Goal: Task Accomplishment & Management: Use online tool/utility

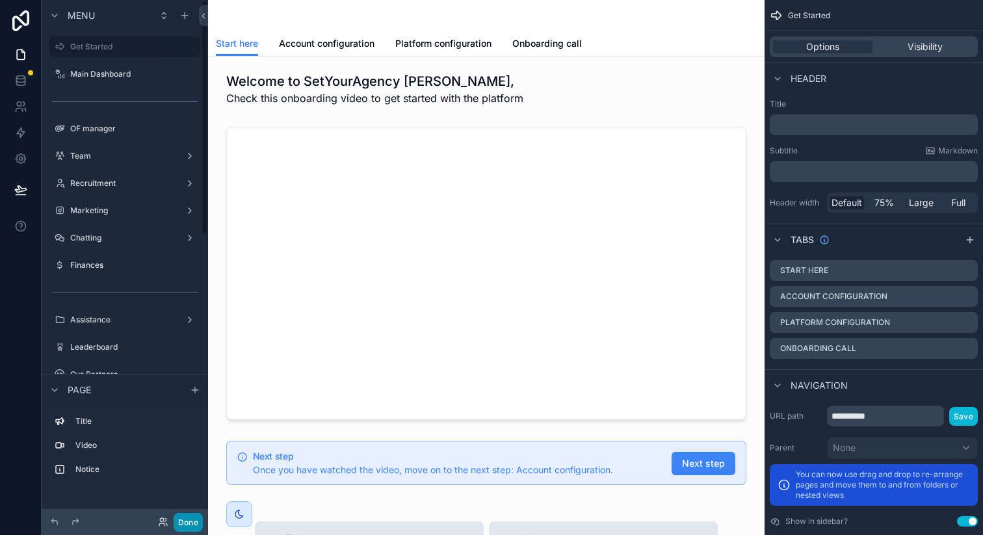
click at [182, 517] on button "Done" at bounding box center [188, 522] width 29 height 19
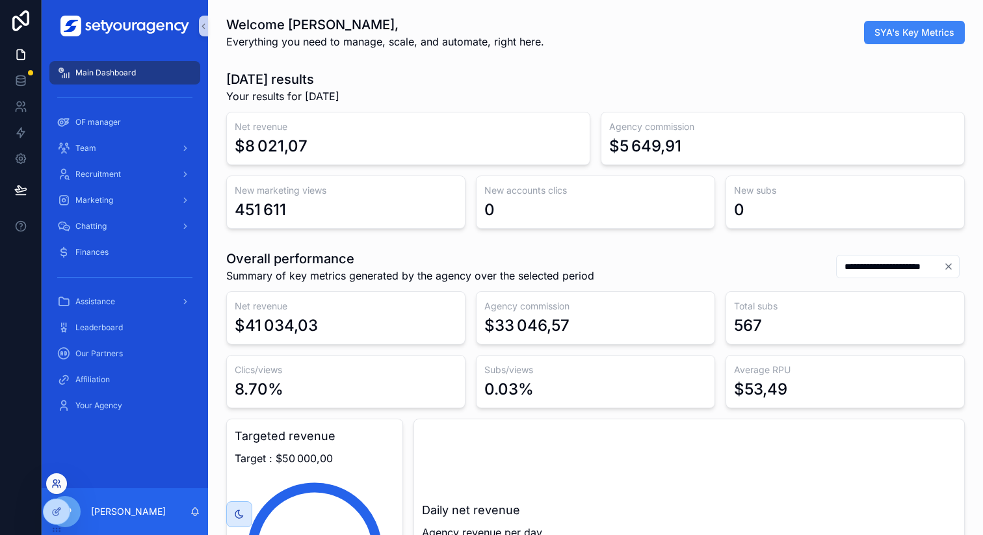
scroll to position [0, 4412]
click at [59, 481] on icon at bounding box center [56, 484] width 10 height 10
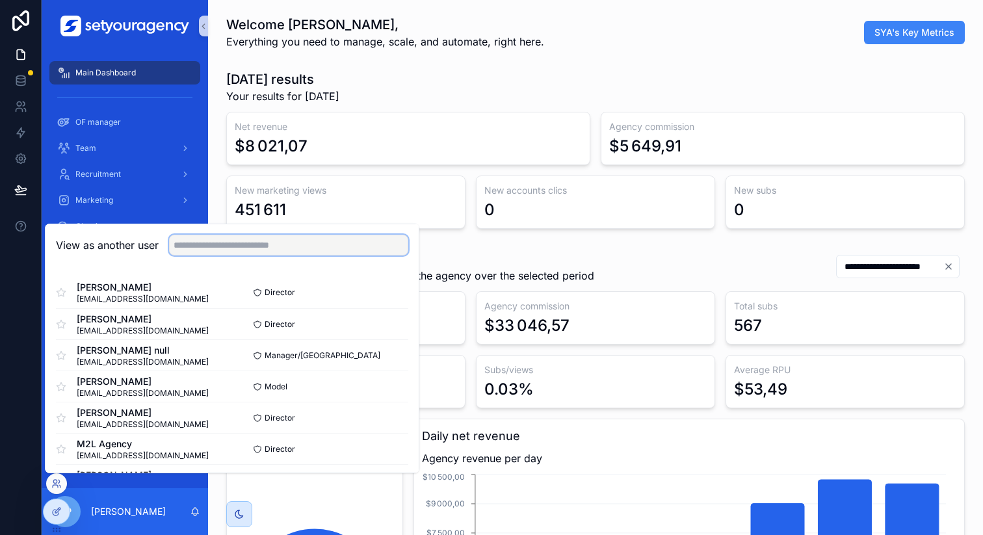
click at [192, 247] on input "text" at bounding box center [288, 245] width 239 height 21
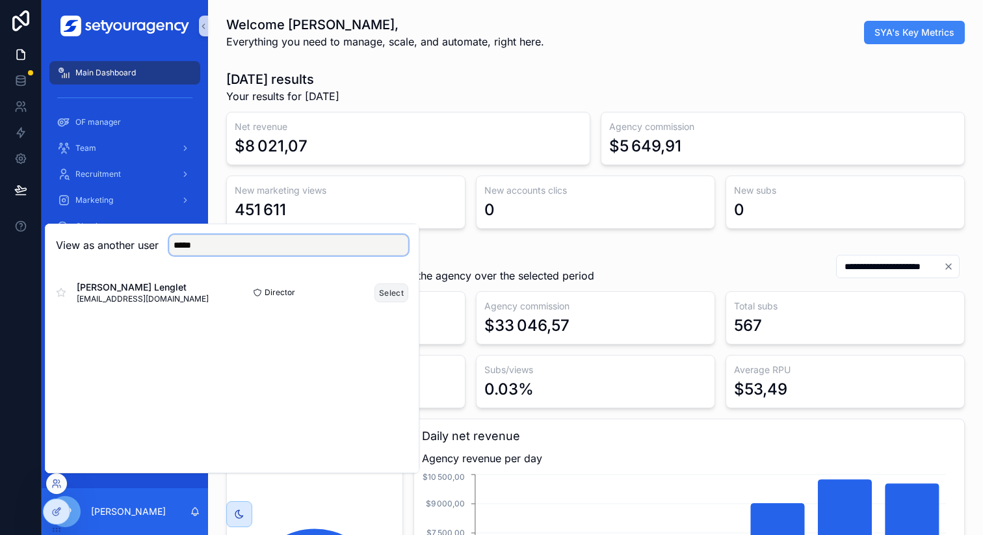
type input "*****"
click at [384, 287] on button "Select" at bounding box center [392, 293] width 34 height 19
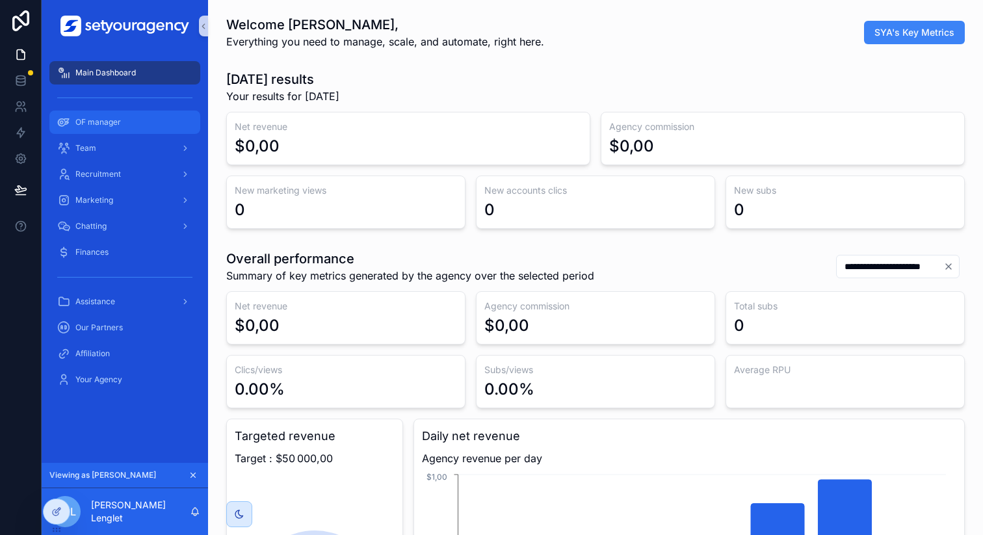
scroll to position [0, 4412]
click at [144, 128] on div "OF manager" at bounding box center [124, 122] width 135 height 21
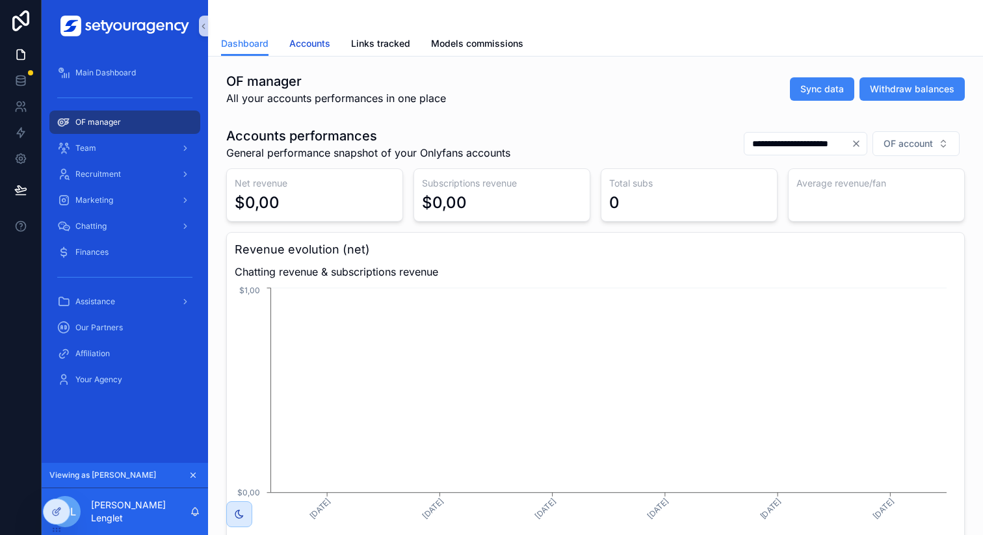
click at [309, 44] on span "Accounts" at bounding box center [309, 43] width 41 height 13
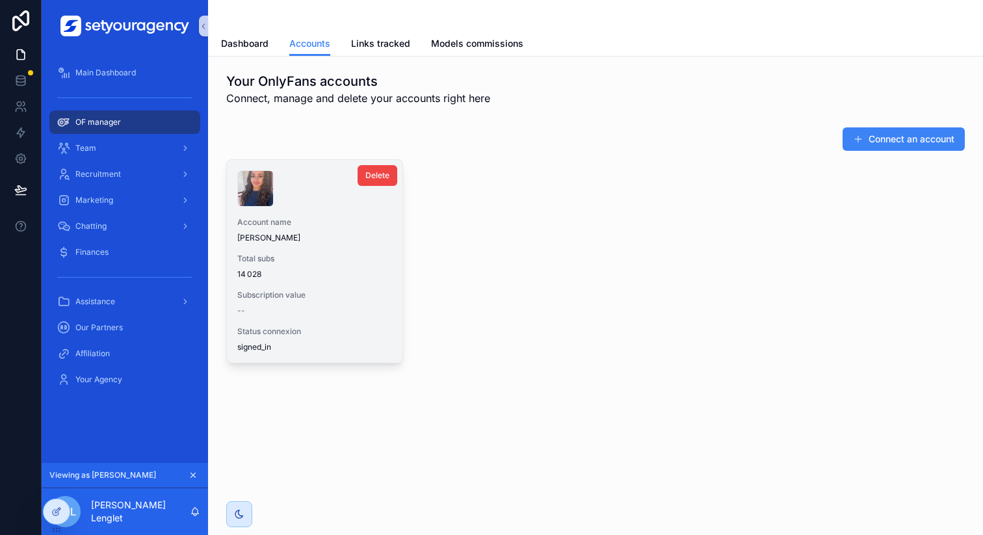
click at [359, 190] on div "scrollable content" at bounding box center [314, 188] width 155 height 36
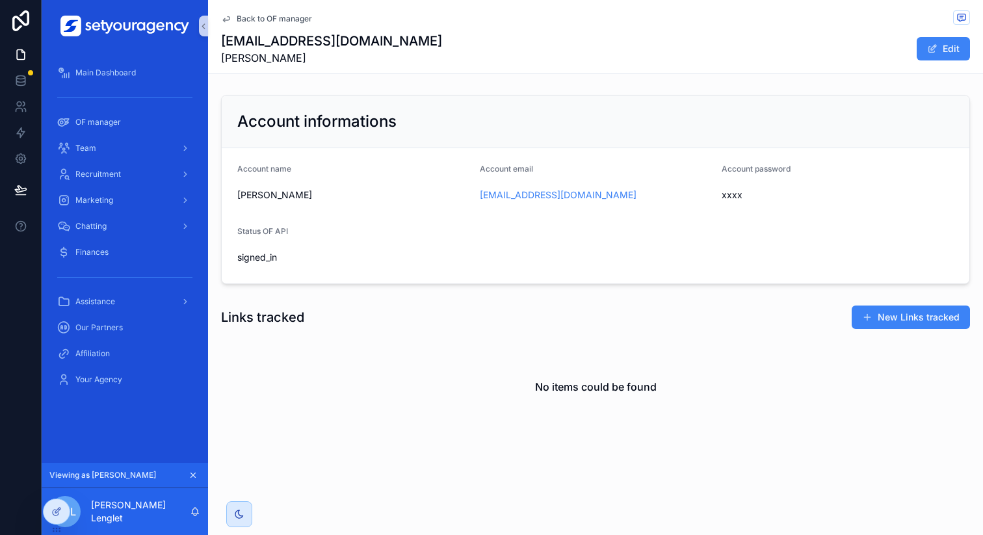
click at [270, 20] on span "Back to OF manager" at bounding box center [274, 19] width 75 height 10
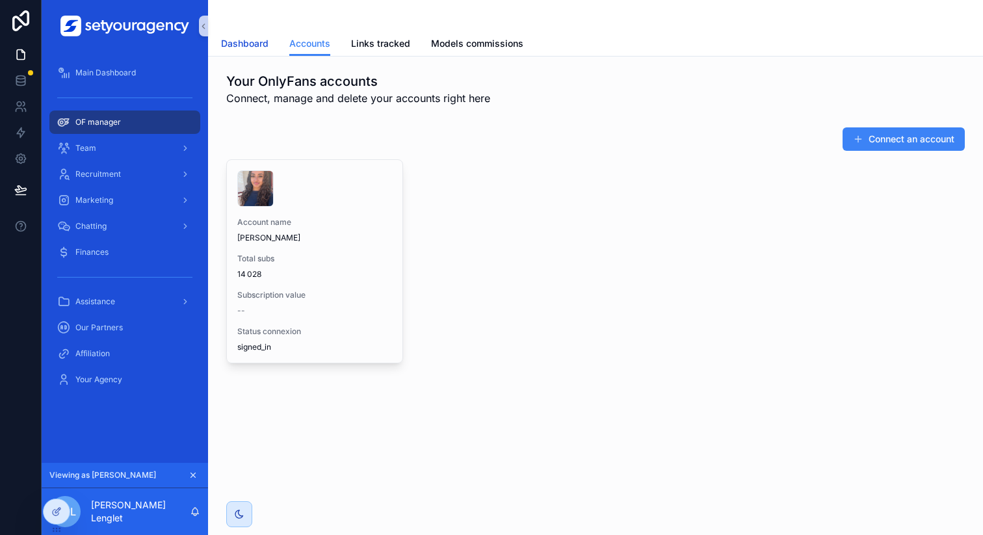
click at [242, 41] on span "Dashboard" at bounding box center [244, 43] width 47 height 13
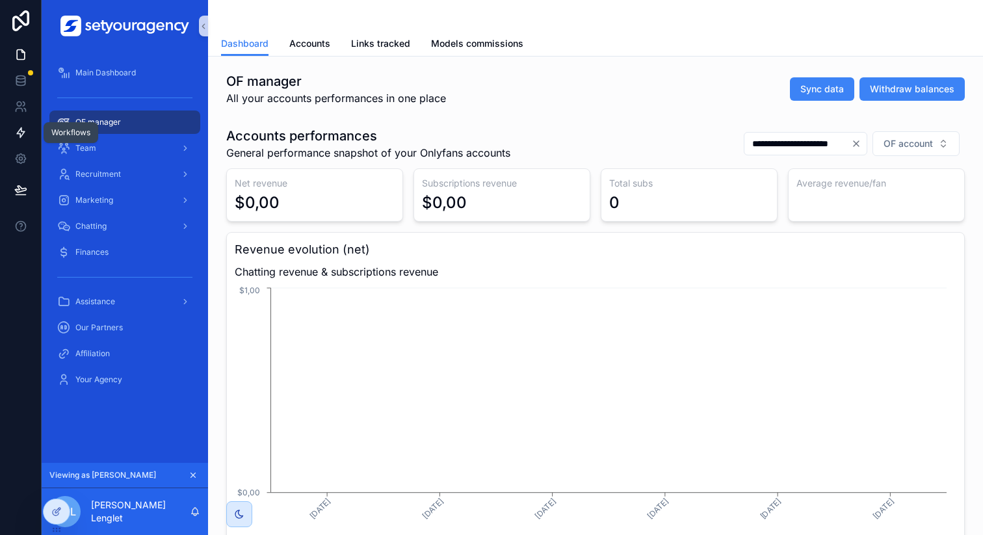
click at [20, 129] on icon at bounding box center [21, 133] width 8 height 10
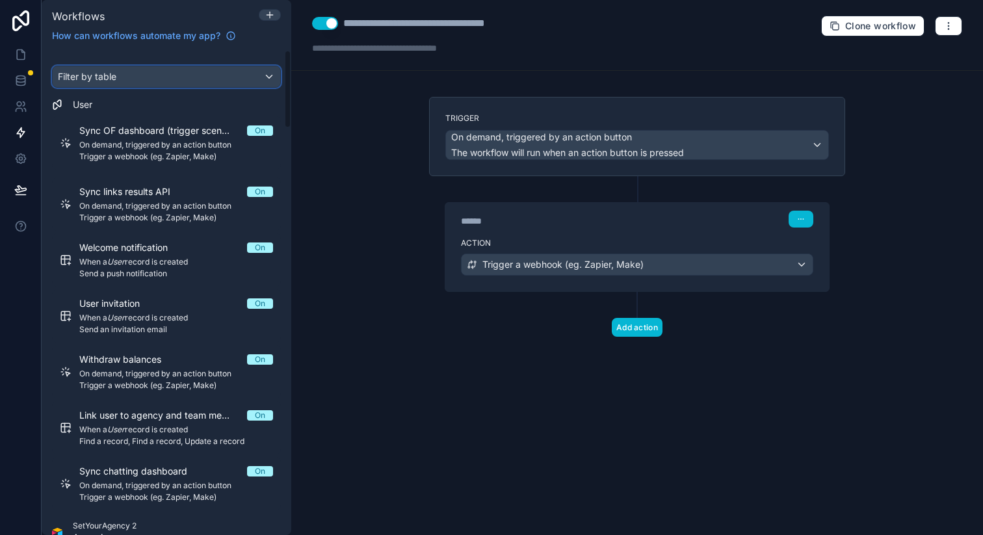
click at [160, 69] on div "Filter by table" at bounding box center [167, 76] width 228 height 21
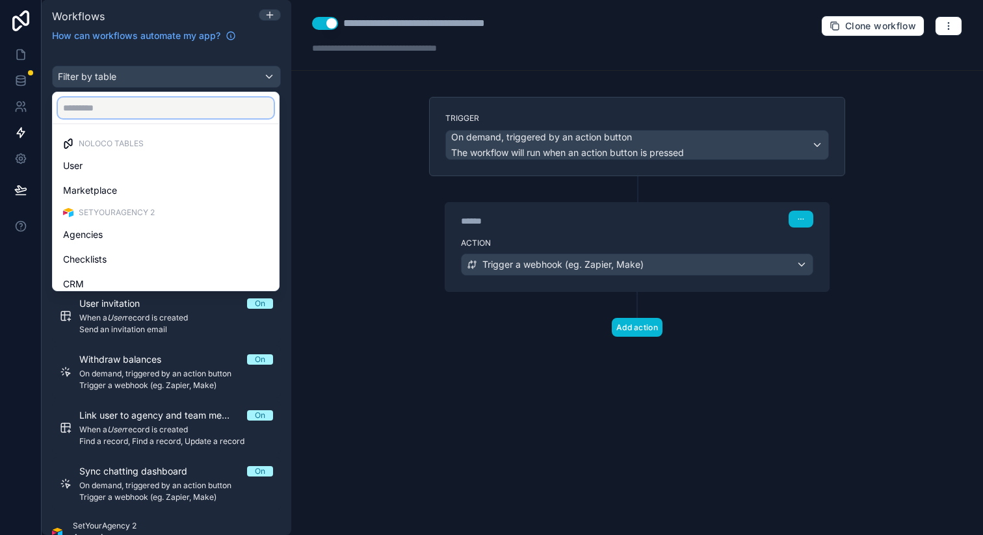
click at [148, 101] on input "text" at bounding box center [166, 108] width 216 height 21
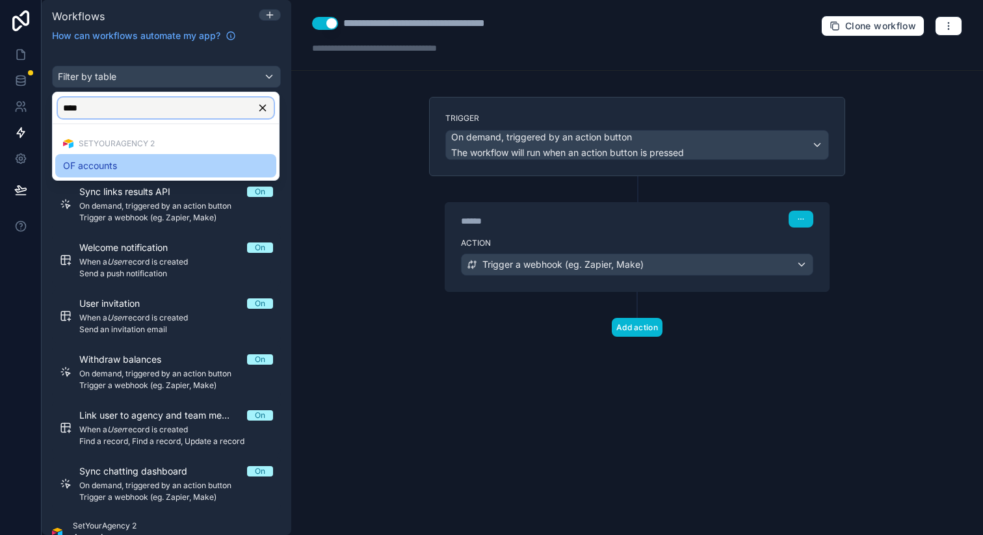
type input "****"
click at [131, 165] on div "OF accounts" at bounding box center [166, 166] width 206 height 16
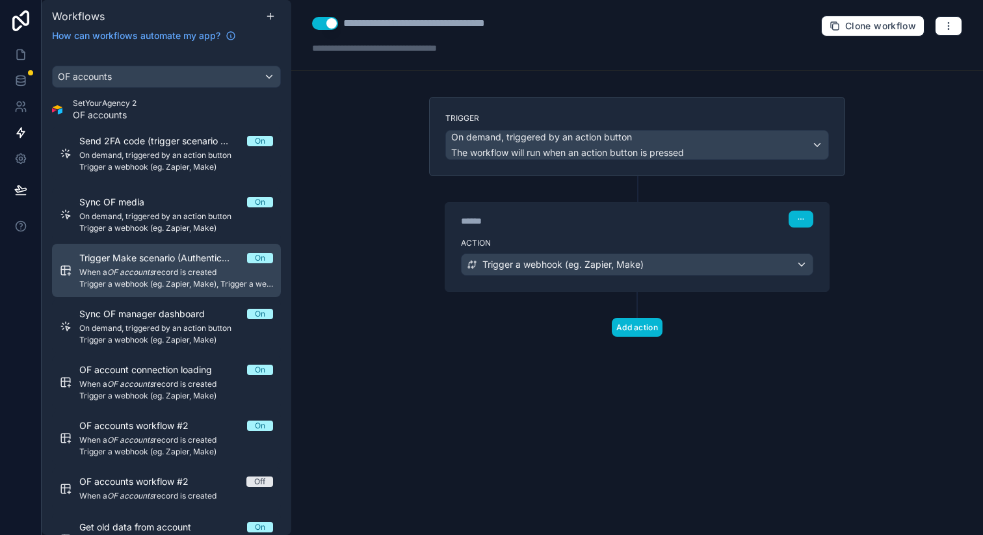
scroll to position [103, 0]
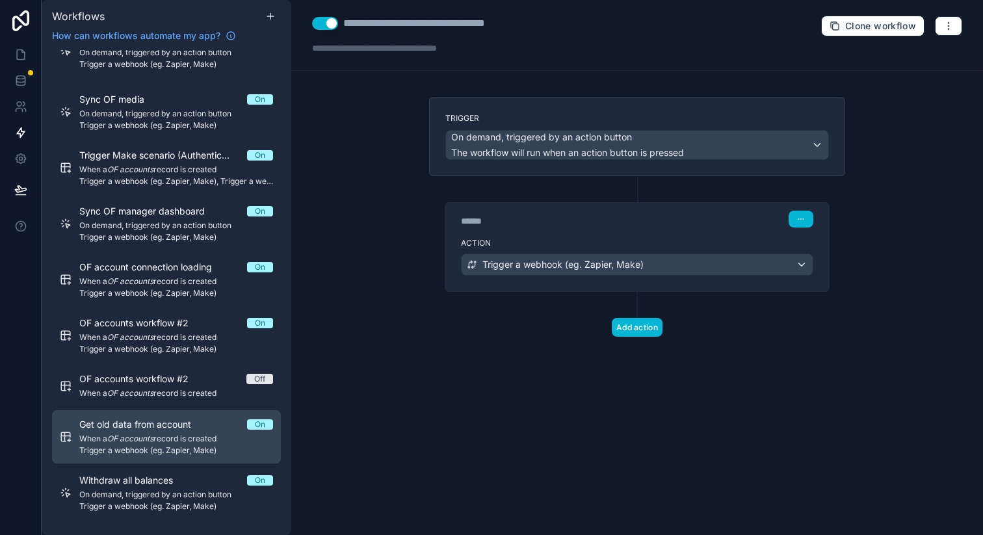
click at [195, 448] on span "Trigger a webhook (eg. Zapier, Make)" at bounding box center [176, 451] width 194 height 10
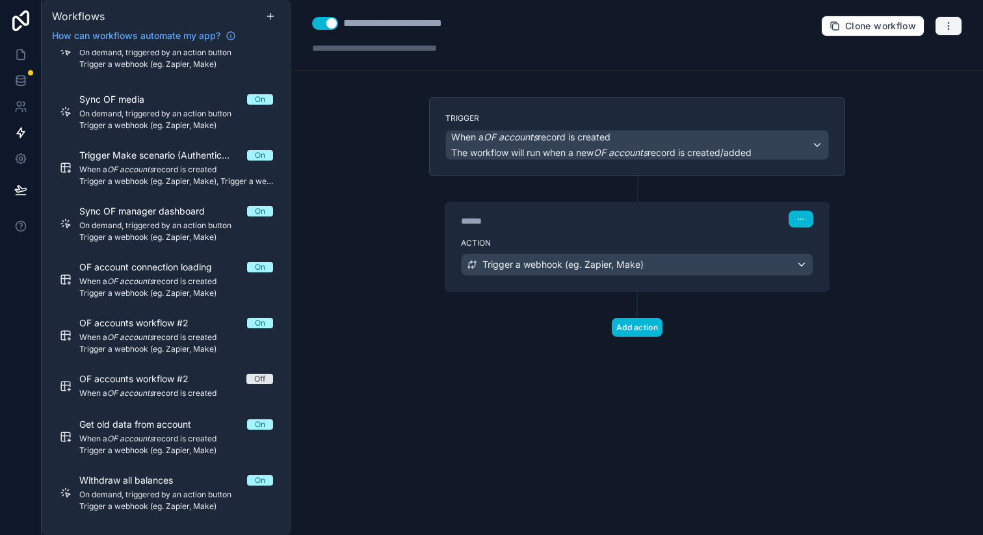
click at [950, 35] on button "button" at bounding box center [948, 26] width 27 height 20
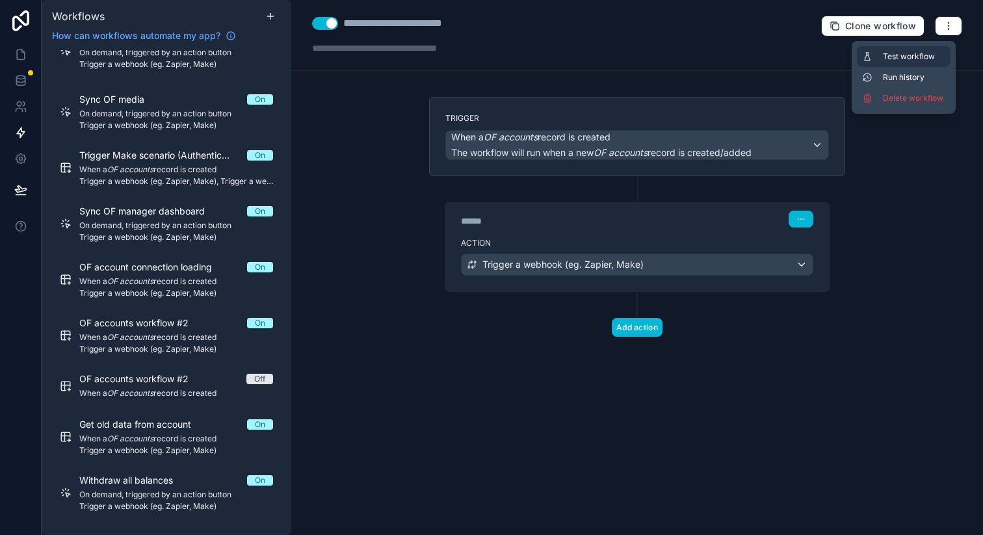
click at [925, 57] on span "Test workflow" at bounding box center [914, 56] width 62 height 10
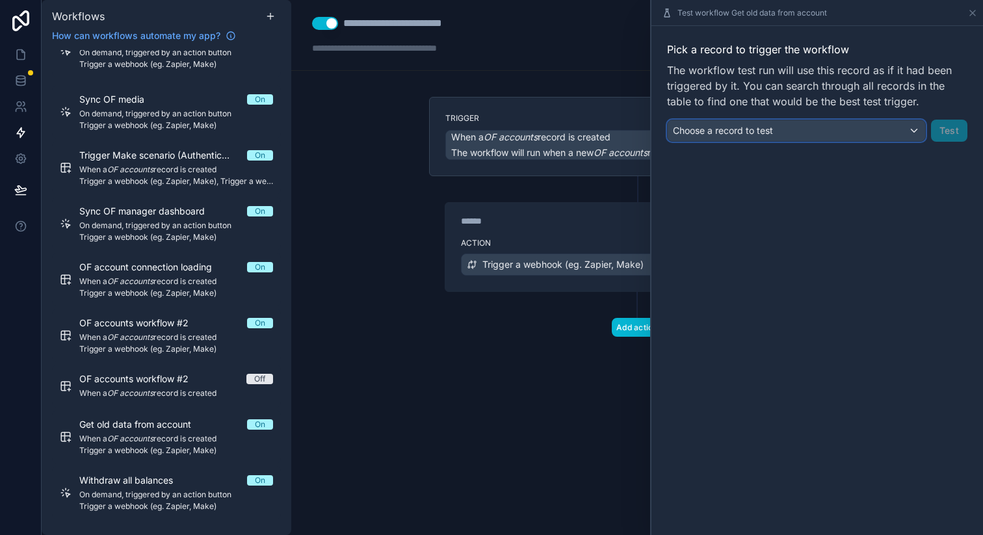
click at [823, 124] on div "Choose a record to test" at bounding box center [797, 130] width 258 height 21
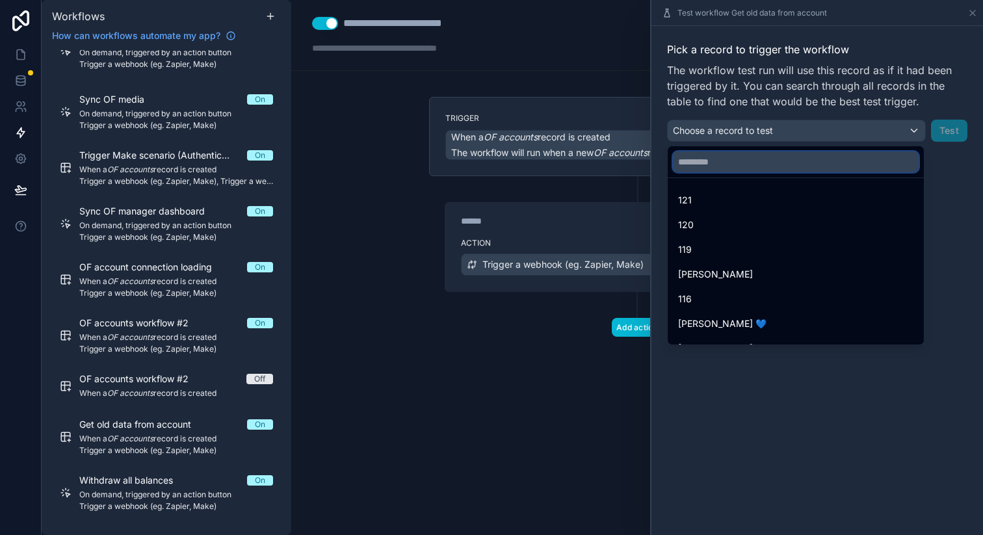
click at [746, 165] on input "text" at bounding box center [796, 162] width 246 height 21
paste input "**********"
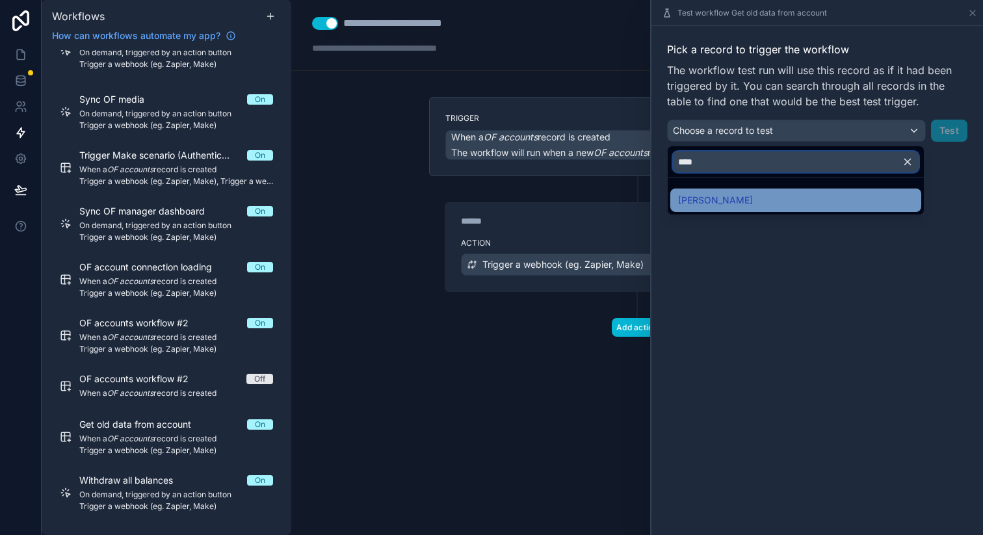
type input "****"
click at [727, 198] on span "[PERSON_NAME]" at bounding box center [715, 201] width 75 height 16
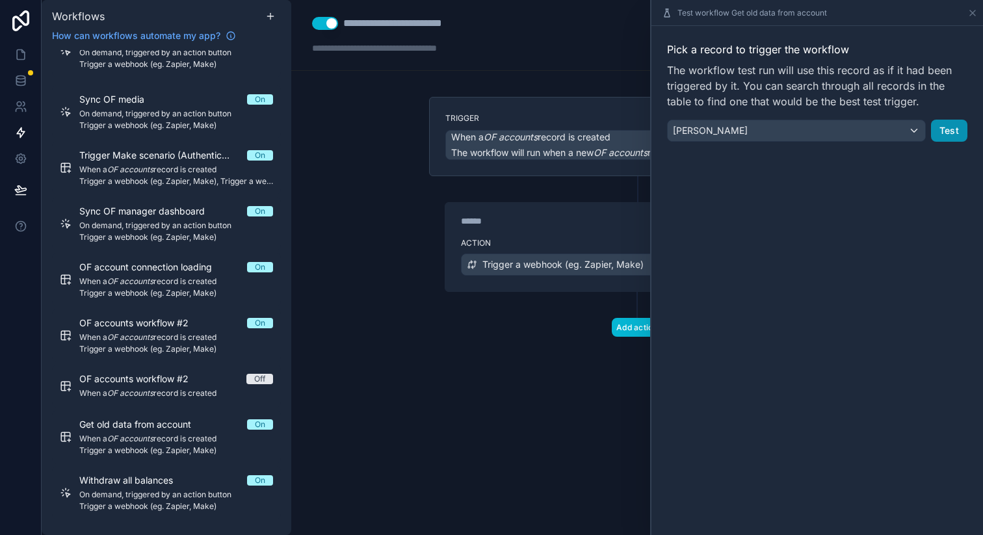
click at [948, 131] on button "Test" at bounding box center [949, 131] width 36 height 22
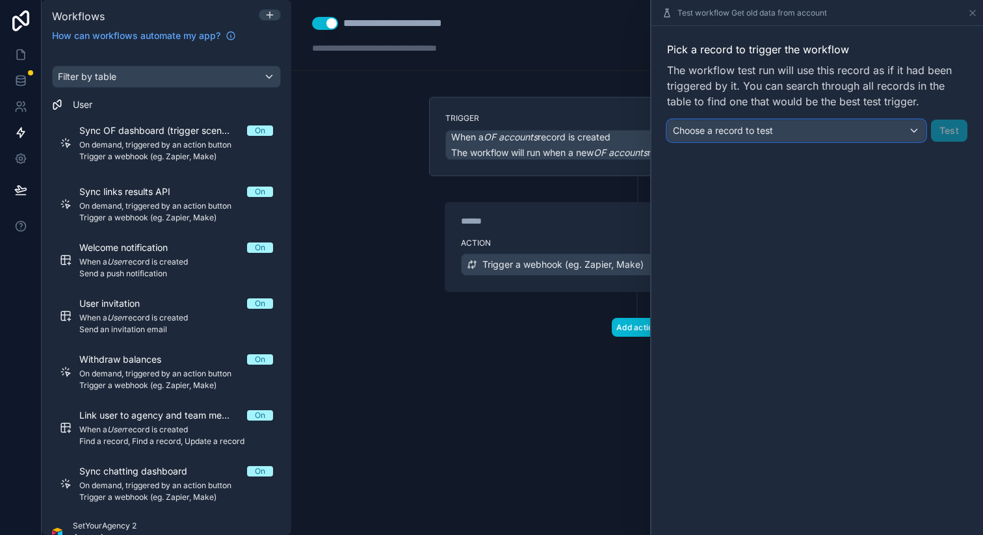
click at [827, 127] on div "Choose a record to test" at bounding box center [797, 130] width 258 height 21
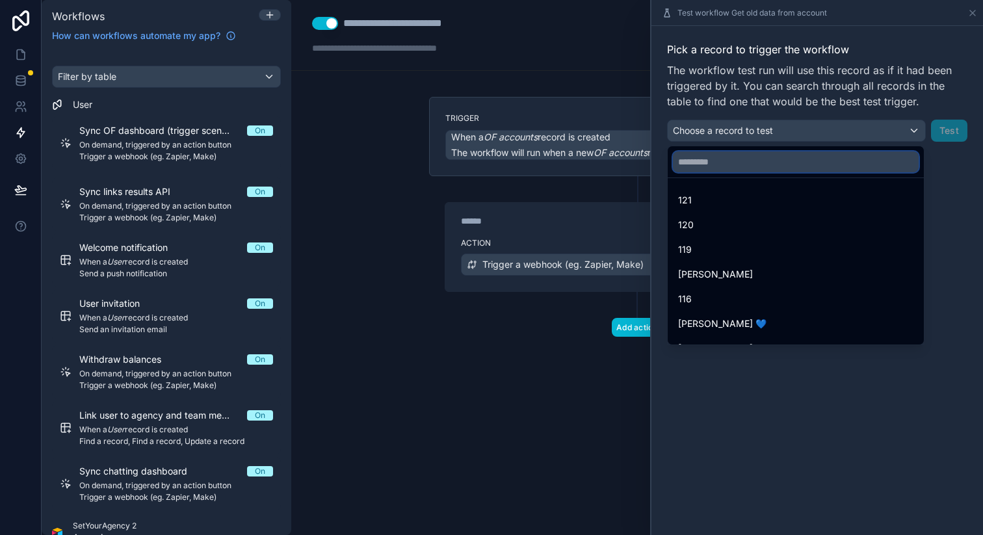
click at [764, 157] on input "text" at bounding box center [796, 162] width 246 height 21
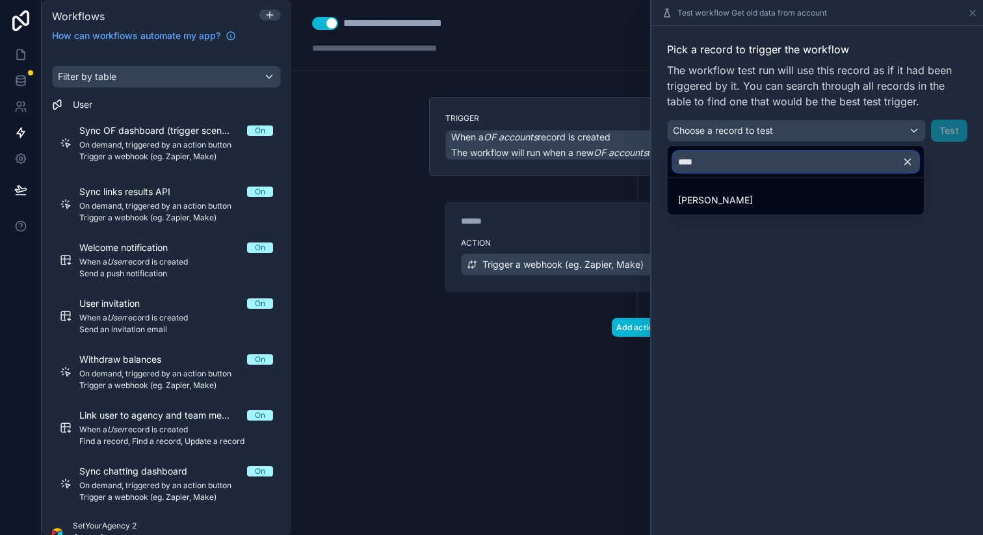
type input "****"
click at [759, 197] on div "**********" at bounding box center [637, 267] width 692 height 535
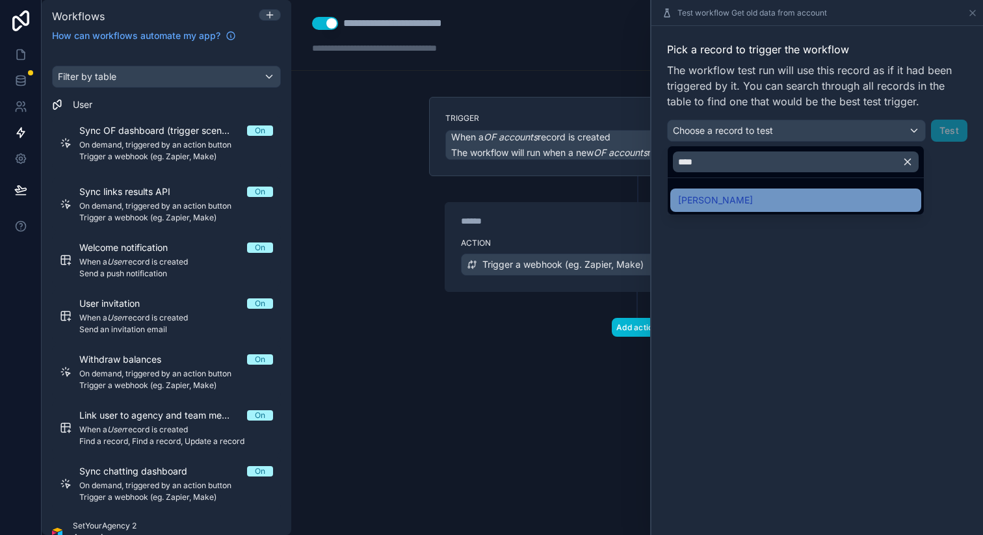
click at [786, 199] on div "Emma Beson" at bounding box center [795, 201] width 235 height 16
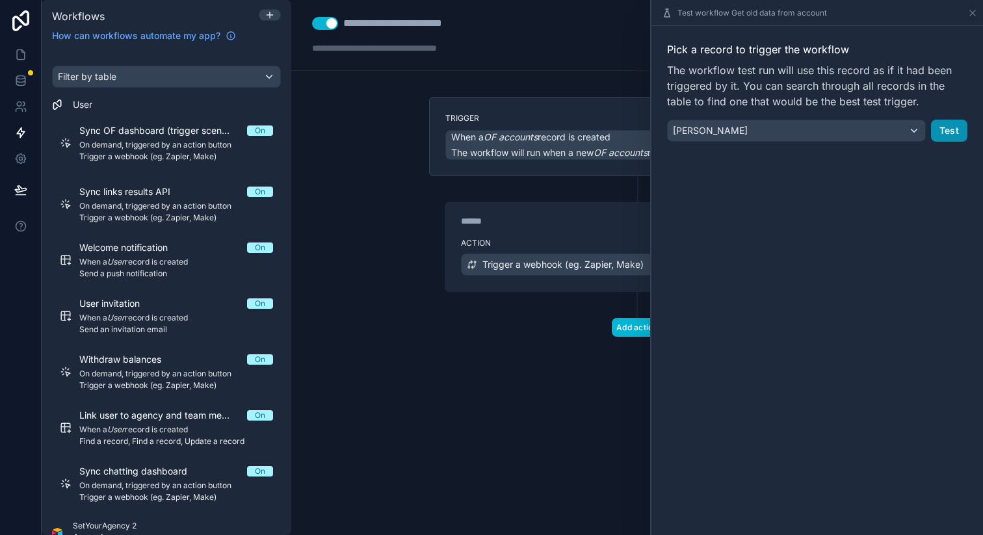
click at [944, 136] on button "Test" at bounding box center [949, 131] width 36 height 22
